Goal: Task Accomplishment & Management: Manage account settings

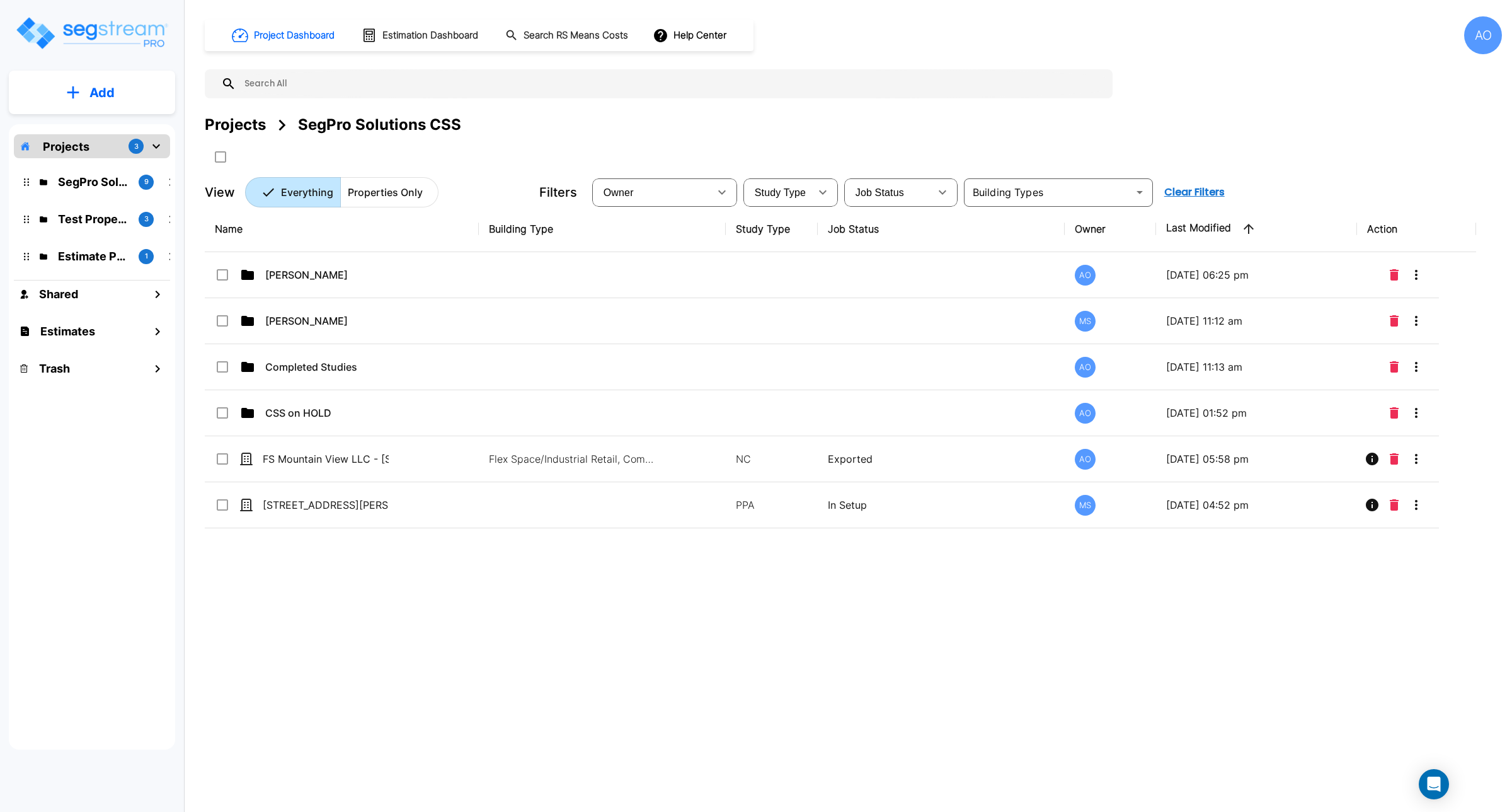
click at [1479, 36] on div "AO" at bounding box center [1483, 36] width 38 height 38
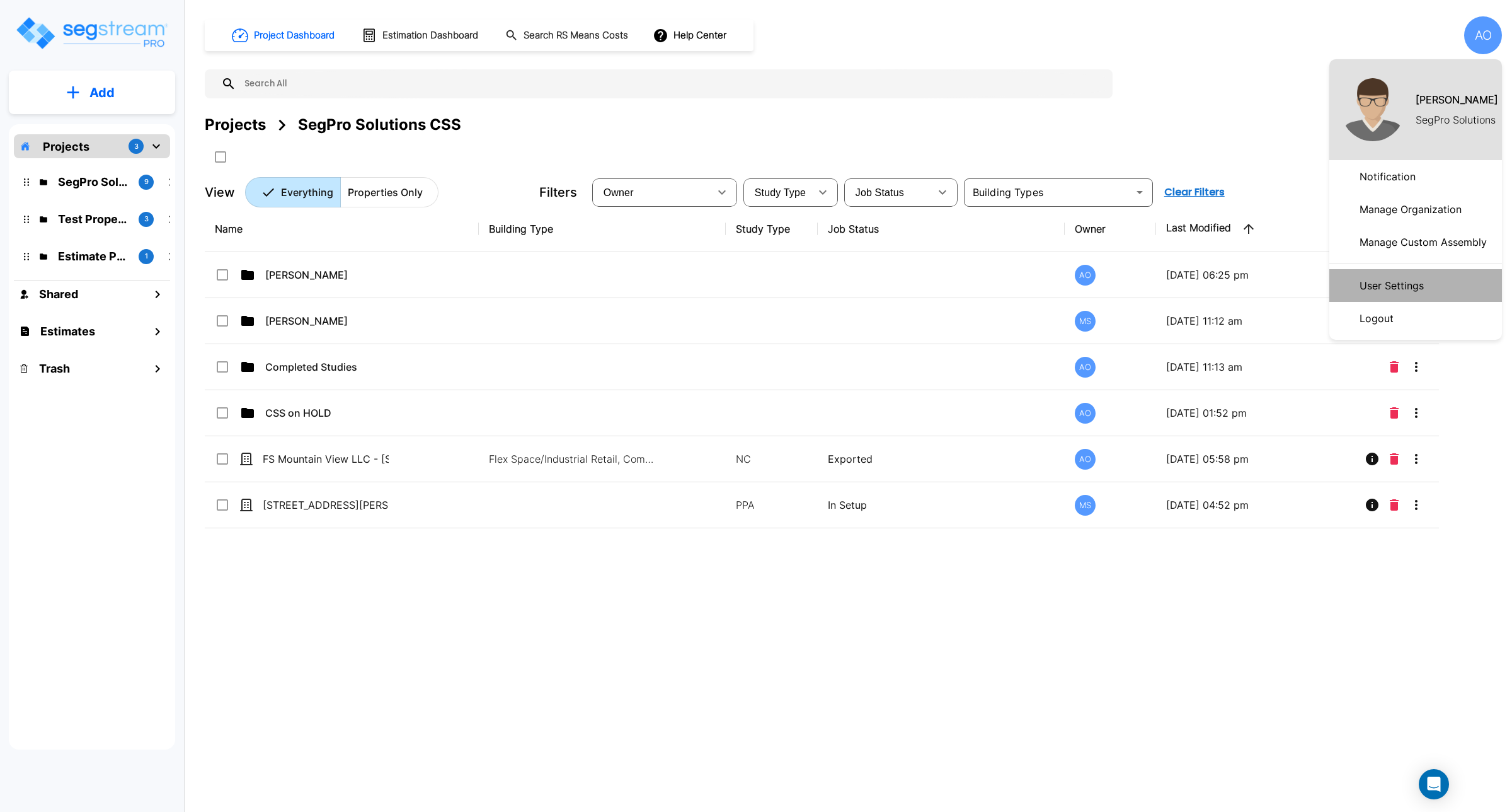
click at [1394, 279] on p "User Settings" at bounding box center [1392, 285] width 74 height 25
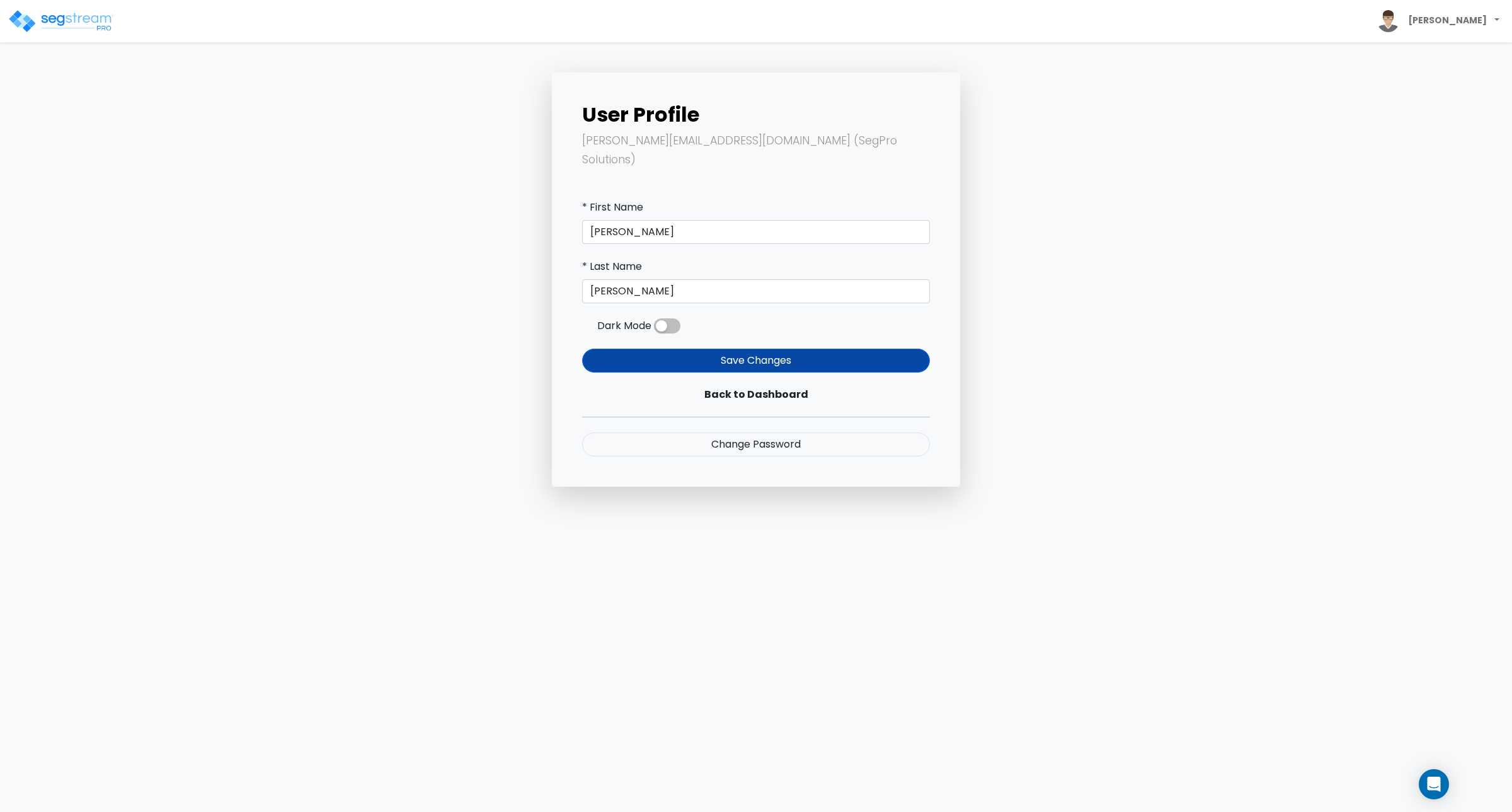
click at [672, 319] on span at bounding box center [667, 326] width 26 height 15
click at [654, 329] on input "checkbox" at bounding box center [654, 329] width 0 height 0
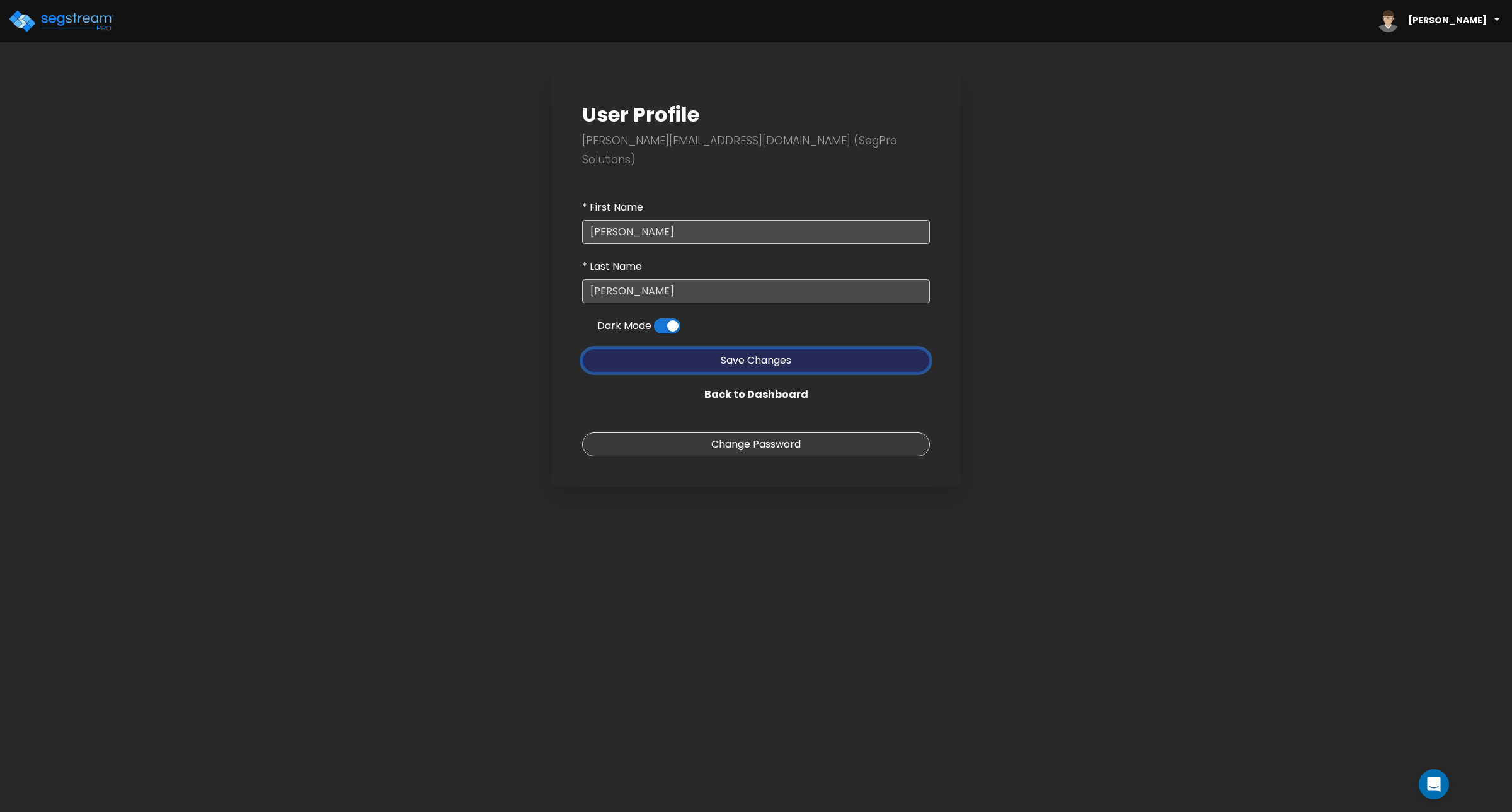
click at [714, 348] on button "Save Changes" at bounding box center [756, 360] width 348 height 24
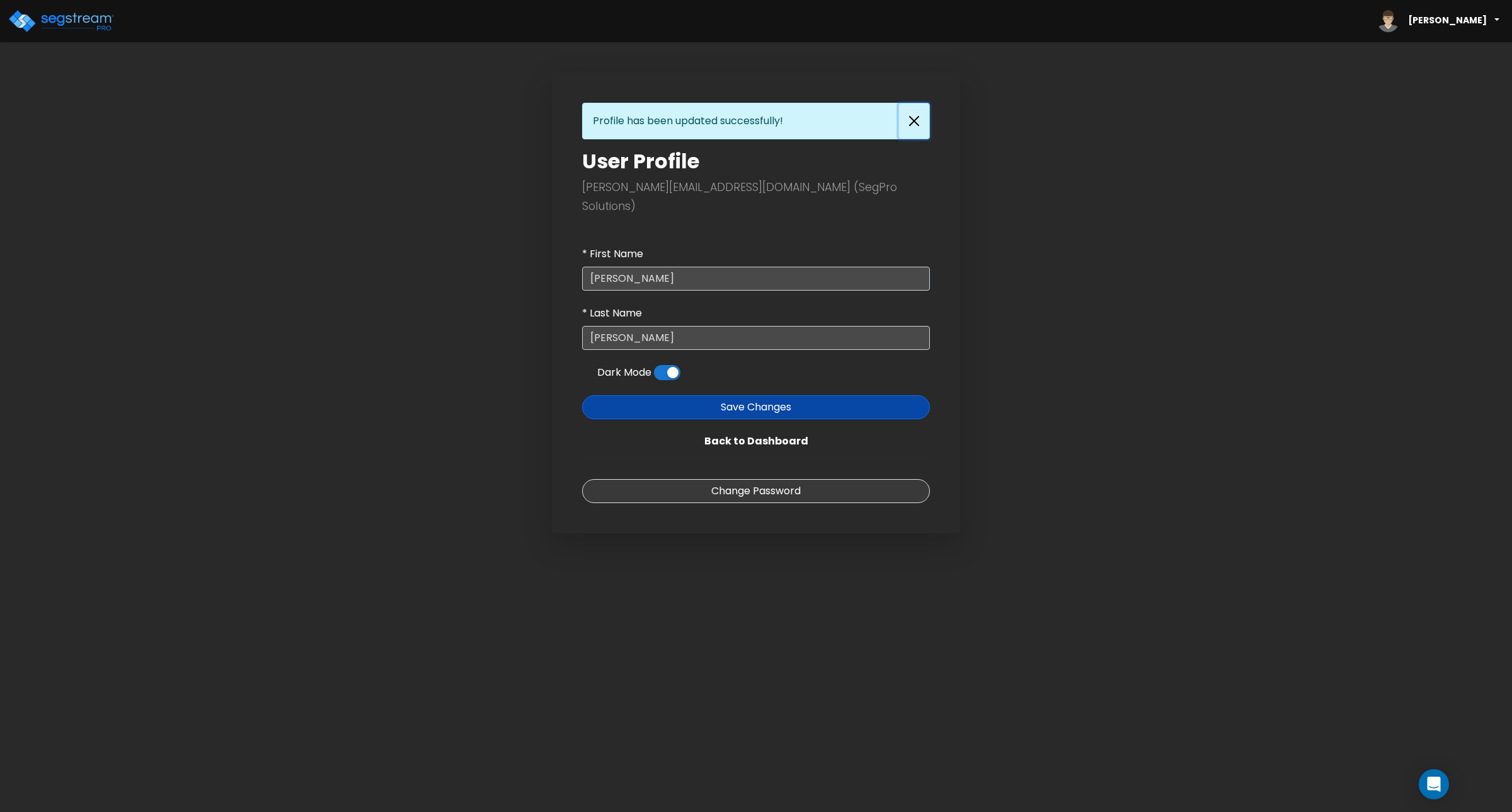
click at [916, 124] on button "Close" at bounding box center [914, 120] width 30 height 36
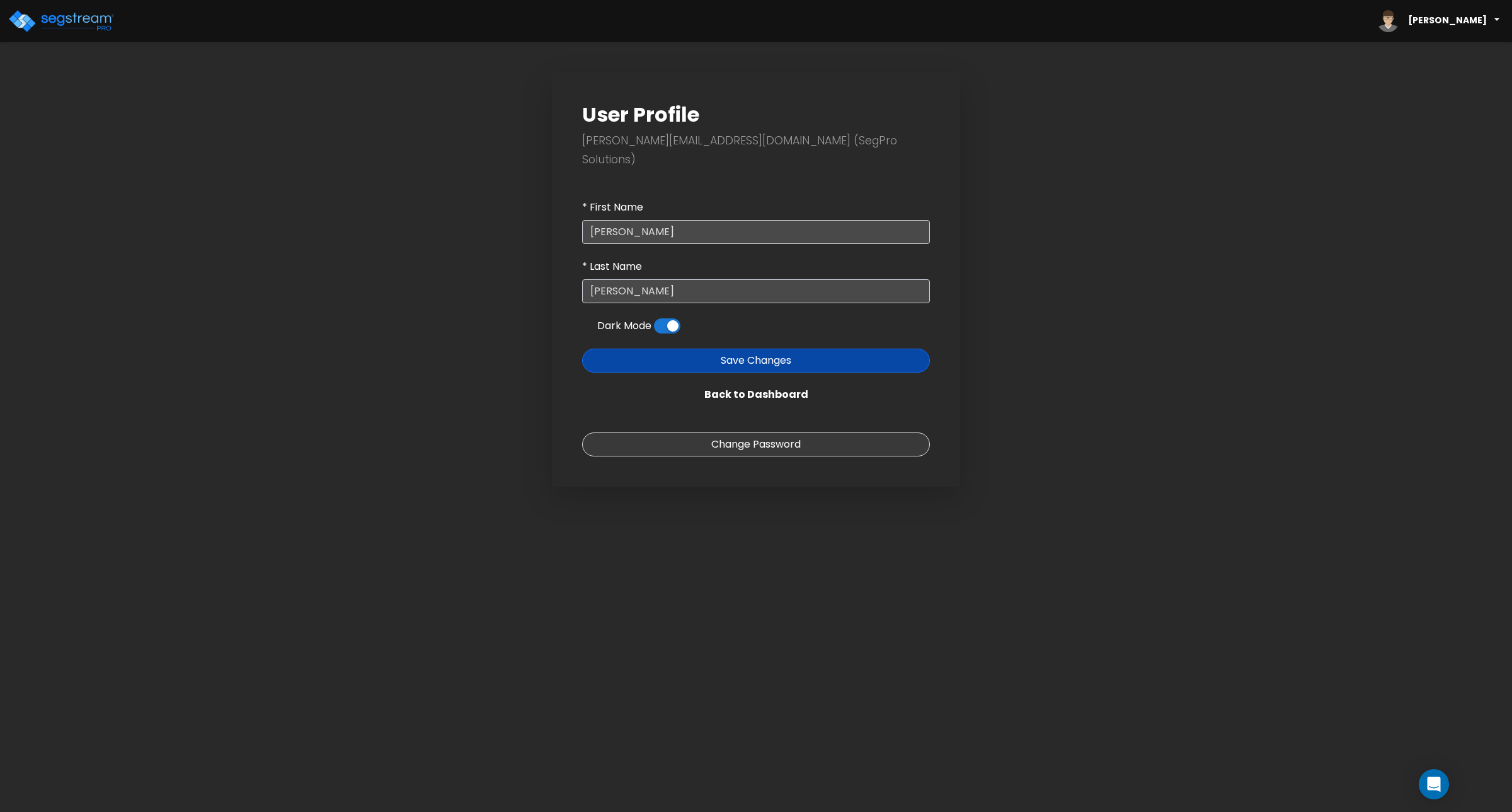
click at [39, 20] on img at bounding box center [61, 21] width 107 height 25
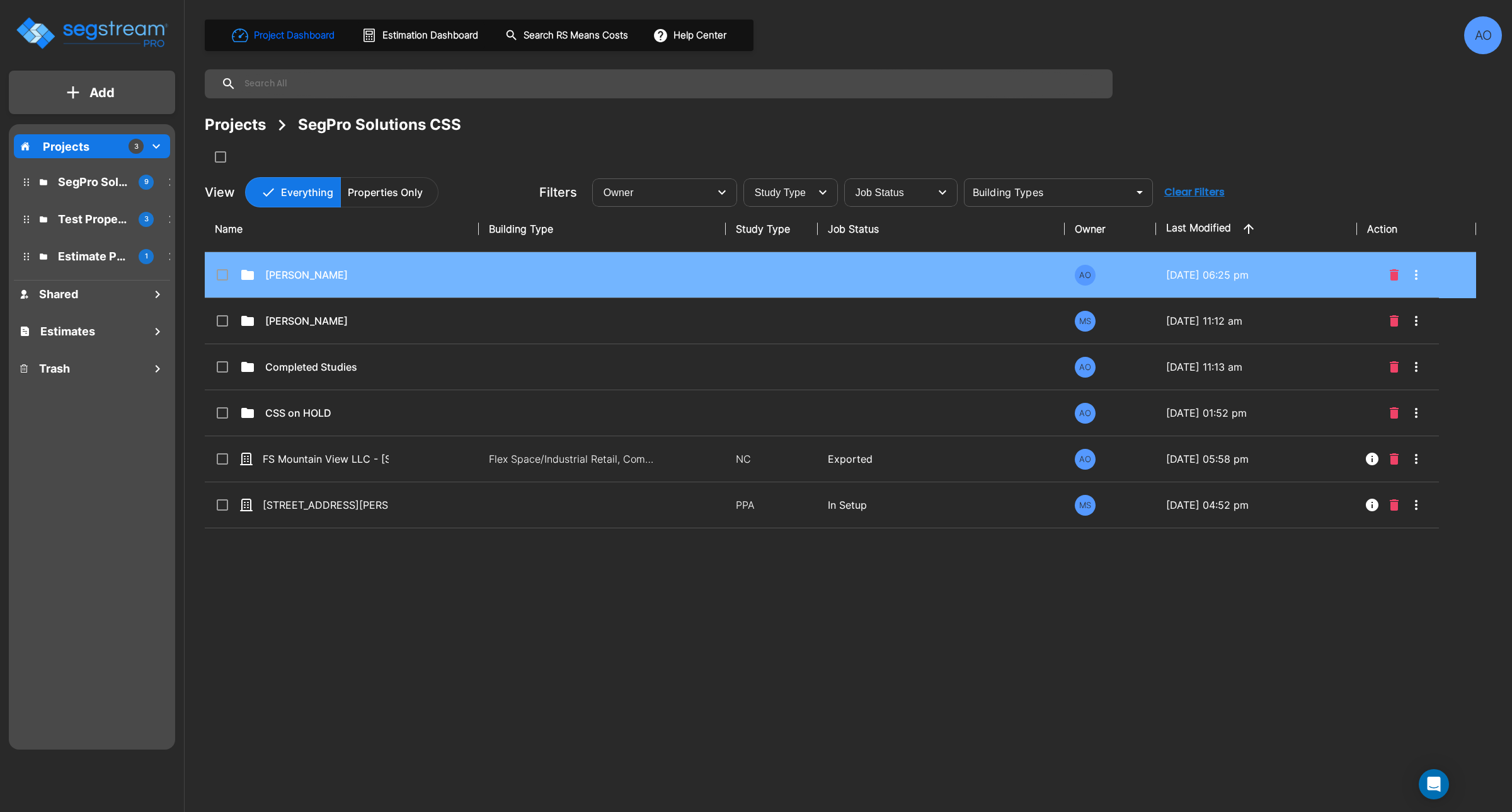
click at [265, 284] on td "Anjalie" at bounding box center [342, 274] width 274 height 46
checkbox input "true"
click at [265, 284] on td "Anjalie" at bounding box center [342, 274] width 274 height 46
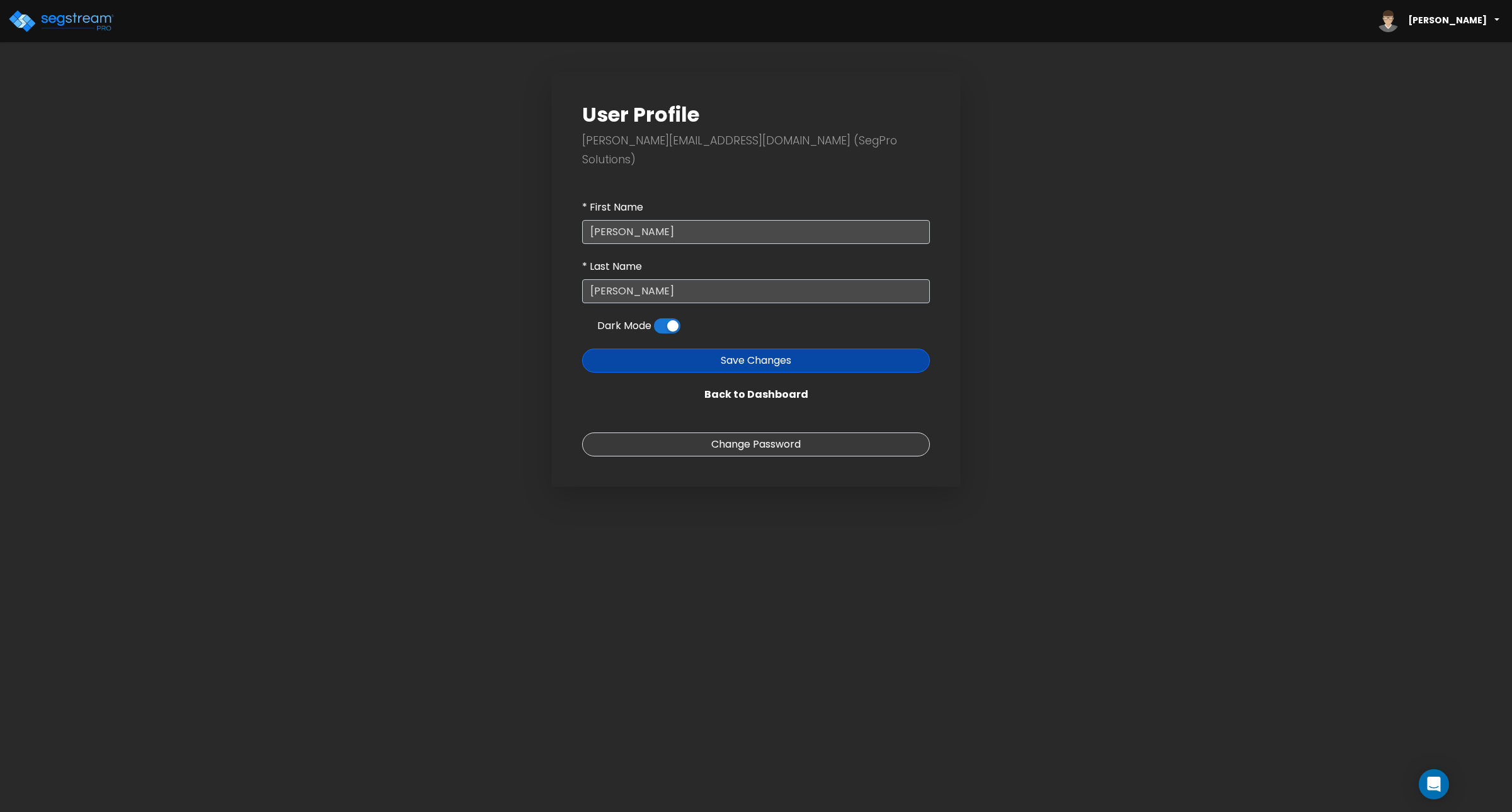
click at [95, 30] on img at bounding box center [61, 21] width 107 height 25
